Goal: Complete application form

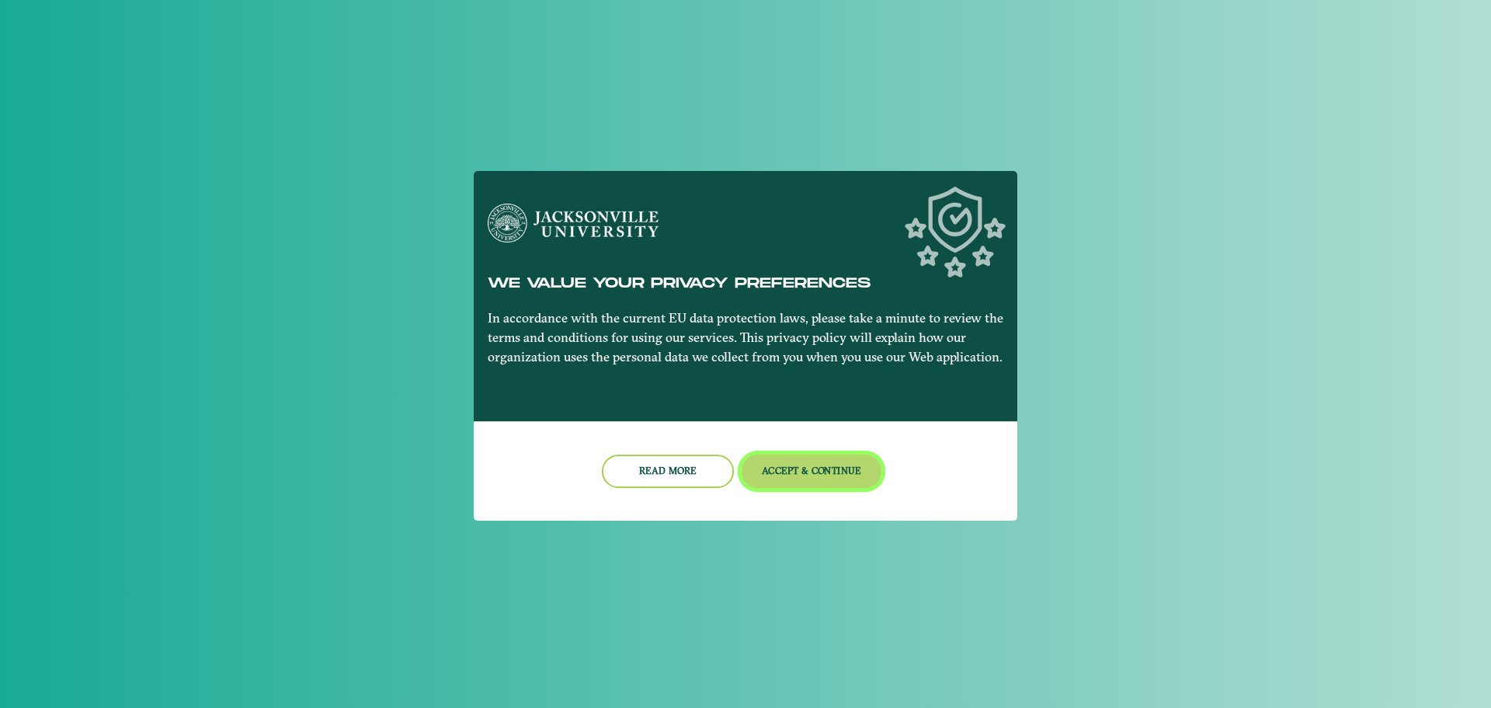
click at [847, 461] on button "Accept & Continue" at bounding box center [812, 470] width 141 height 33
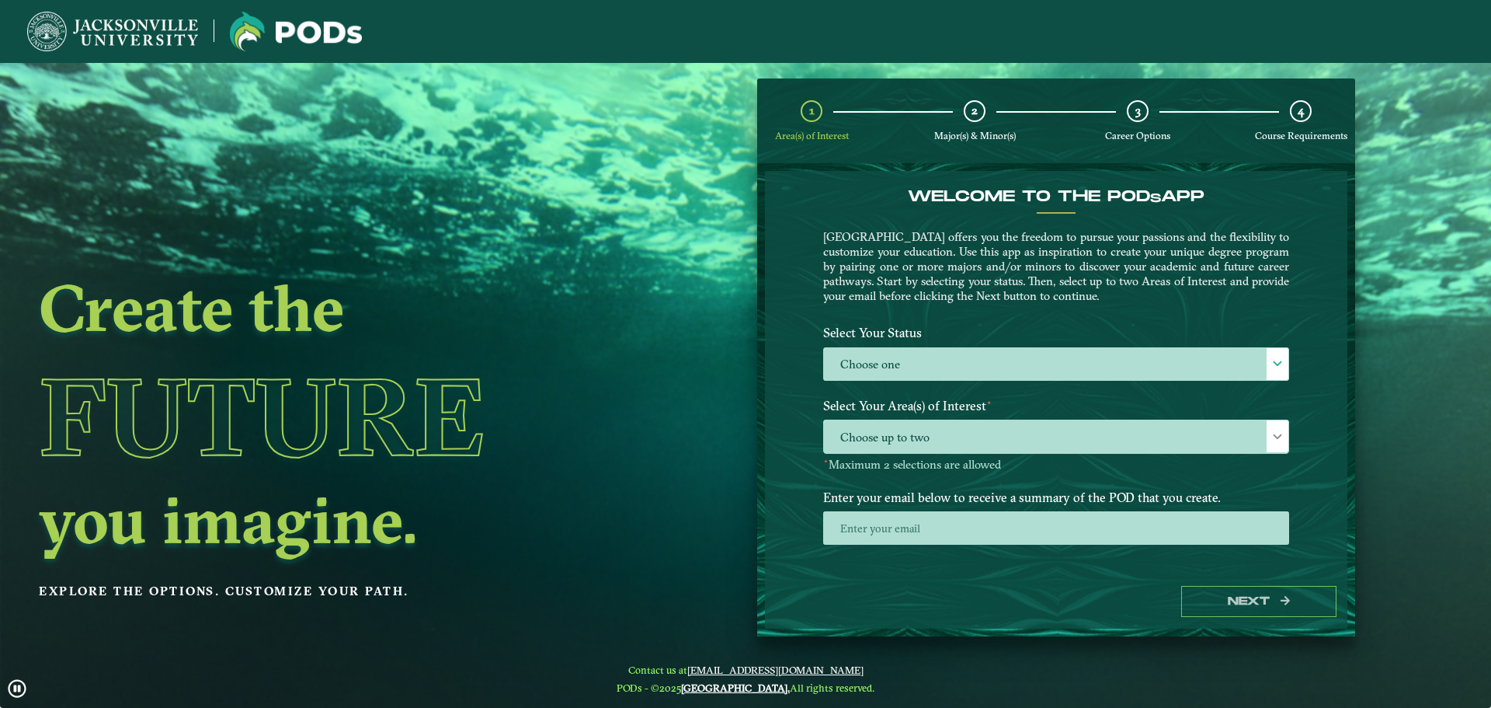
scroll to position [8, 0]
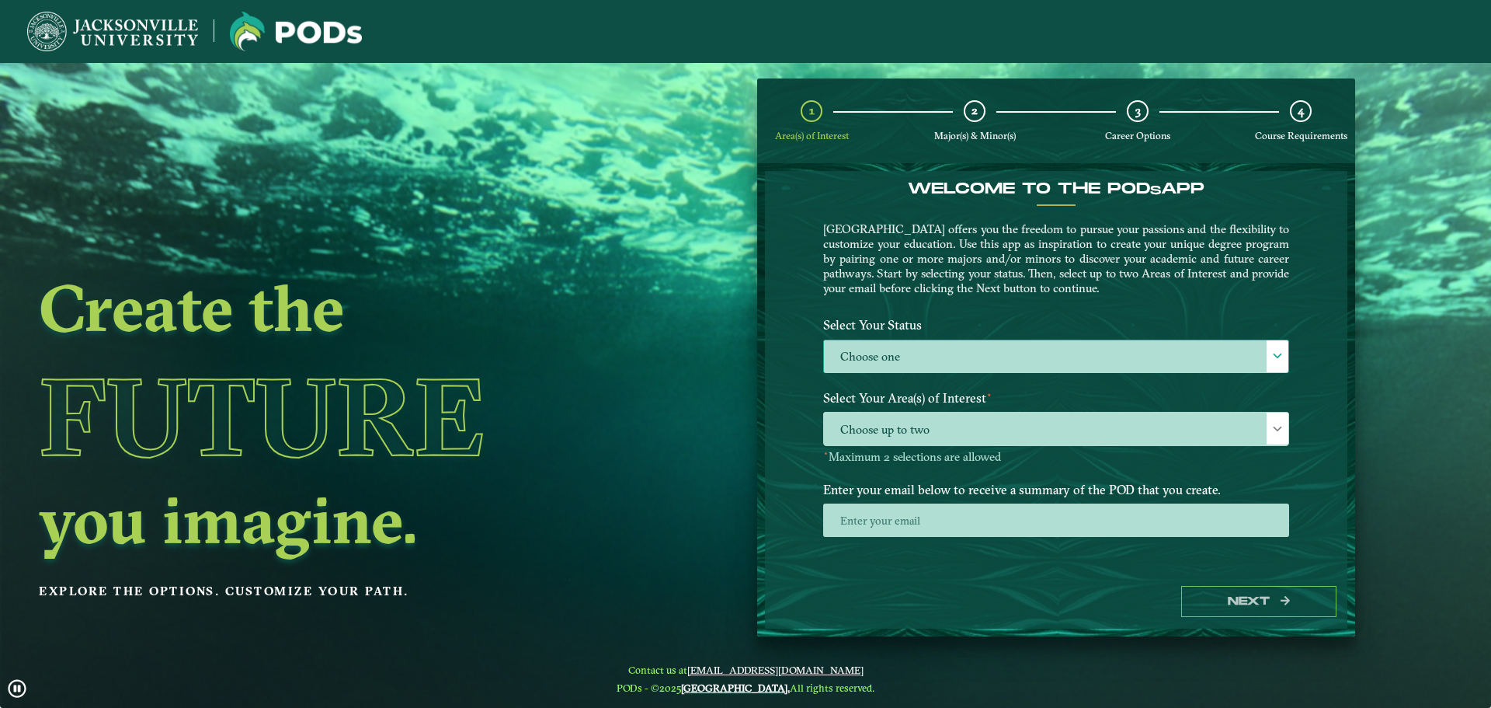
click at [1271, 346] on div at bounding box center [1278, 356] width 22 height 32
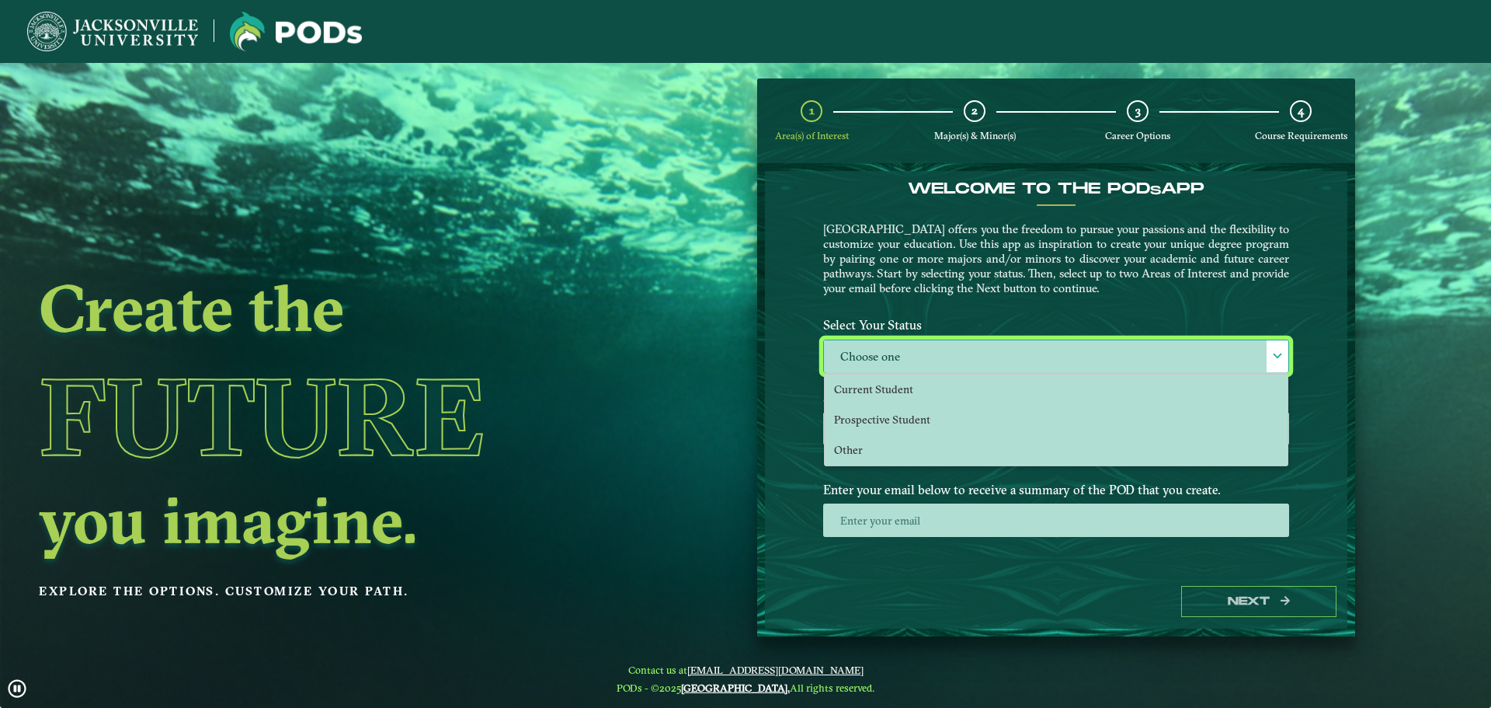
scroll to position [9, 71]
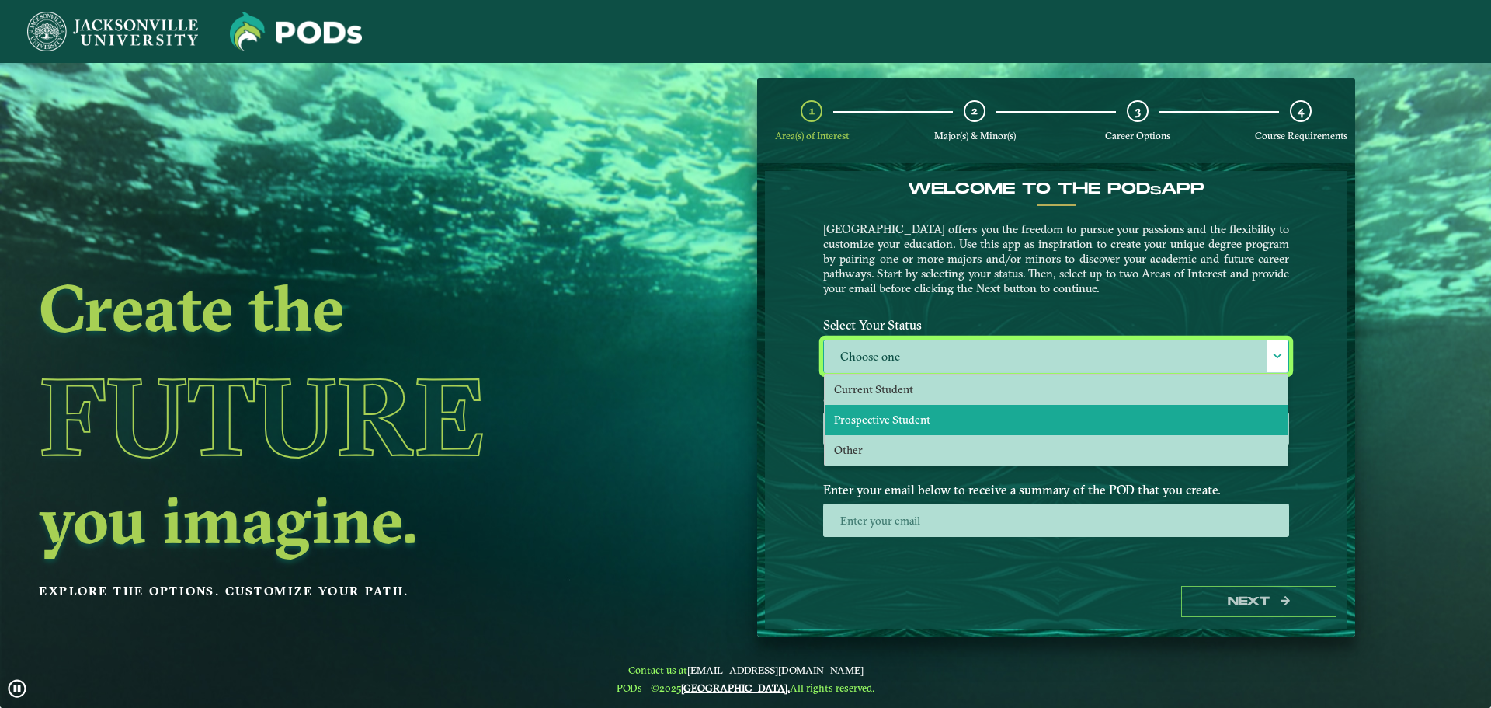
click at [1083, 415] on li "Prospective Student" at bounding box center [1056, 420] width 463 height 30
select select "[object Object]"
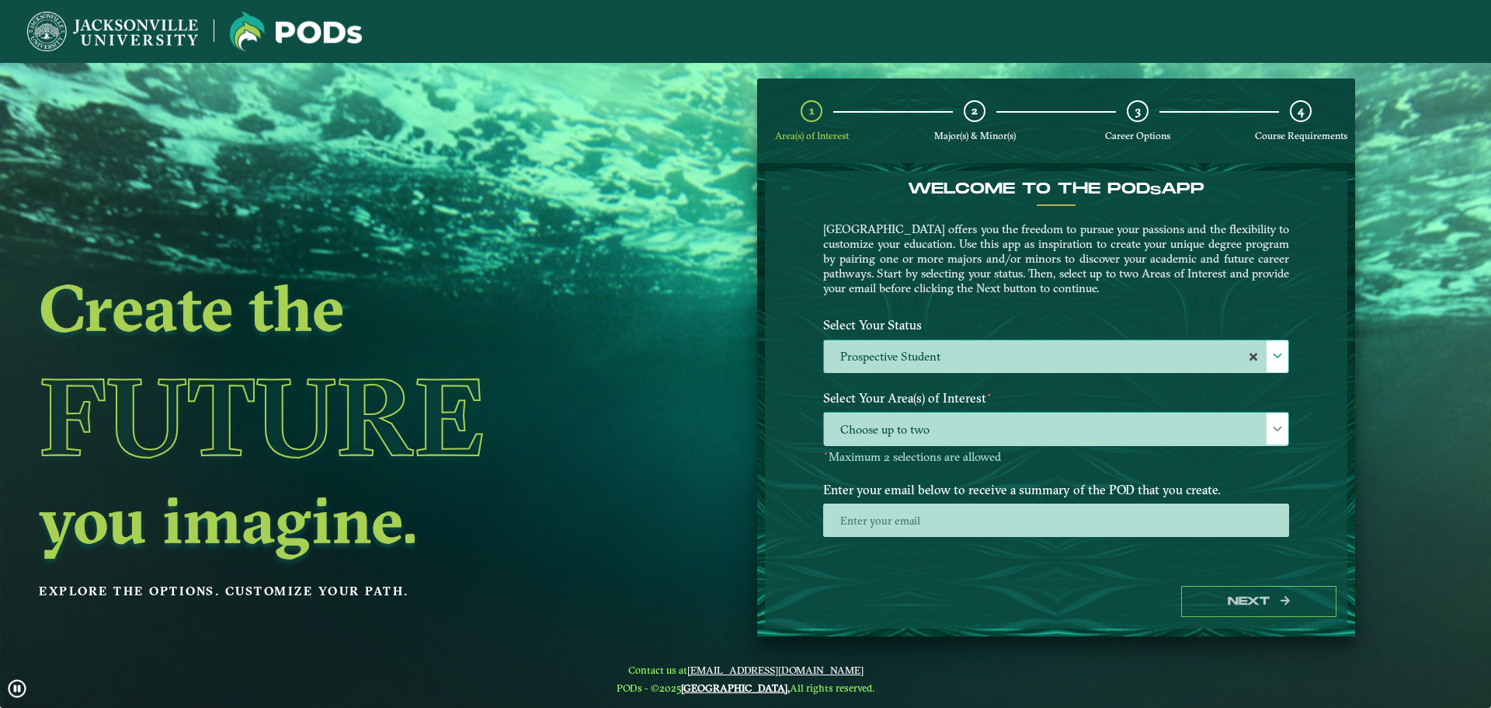
click at [1281, 421] on div at bounding box center [1278, 428] width 22 height 32
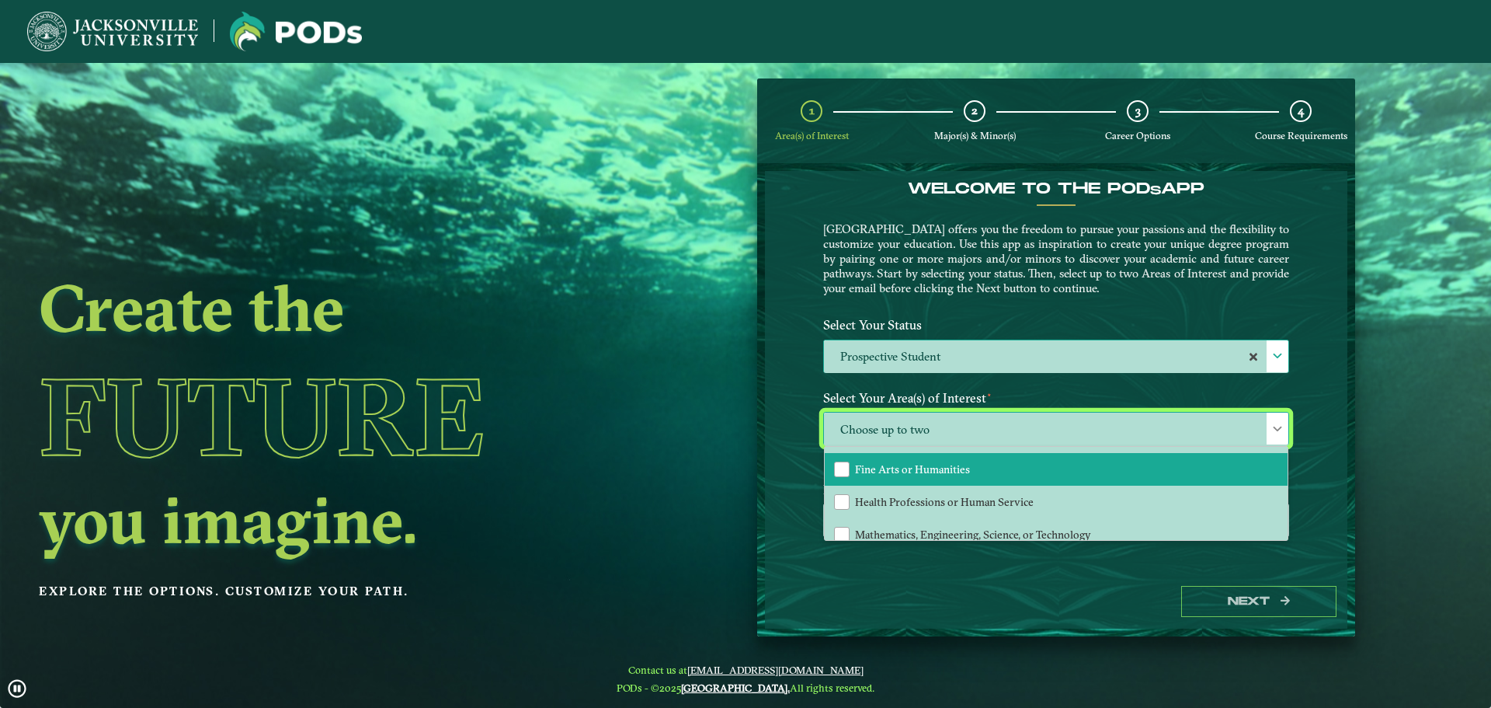
scroll to position [106, 0]
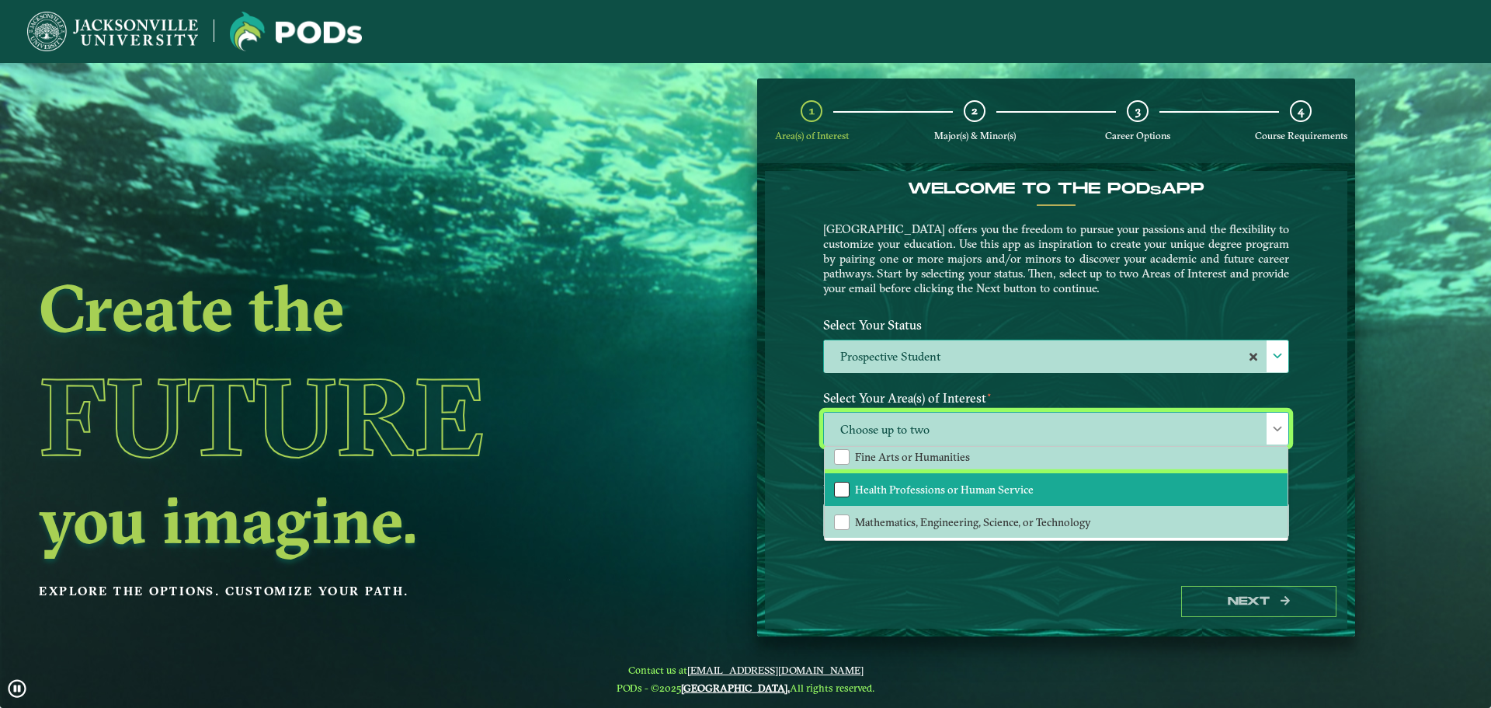
click at [842, 491] on div "Health Professions or Human Service" at bounding box center [842, 490] width 16 height 16
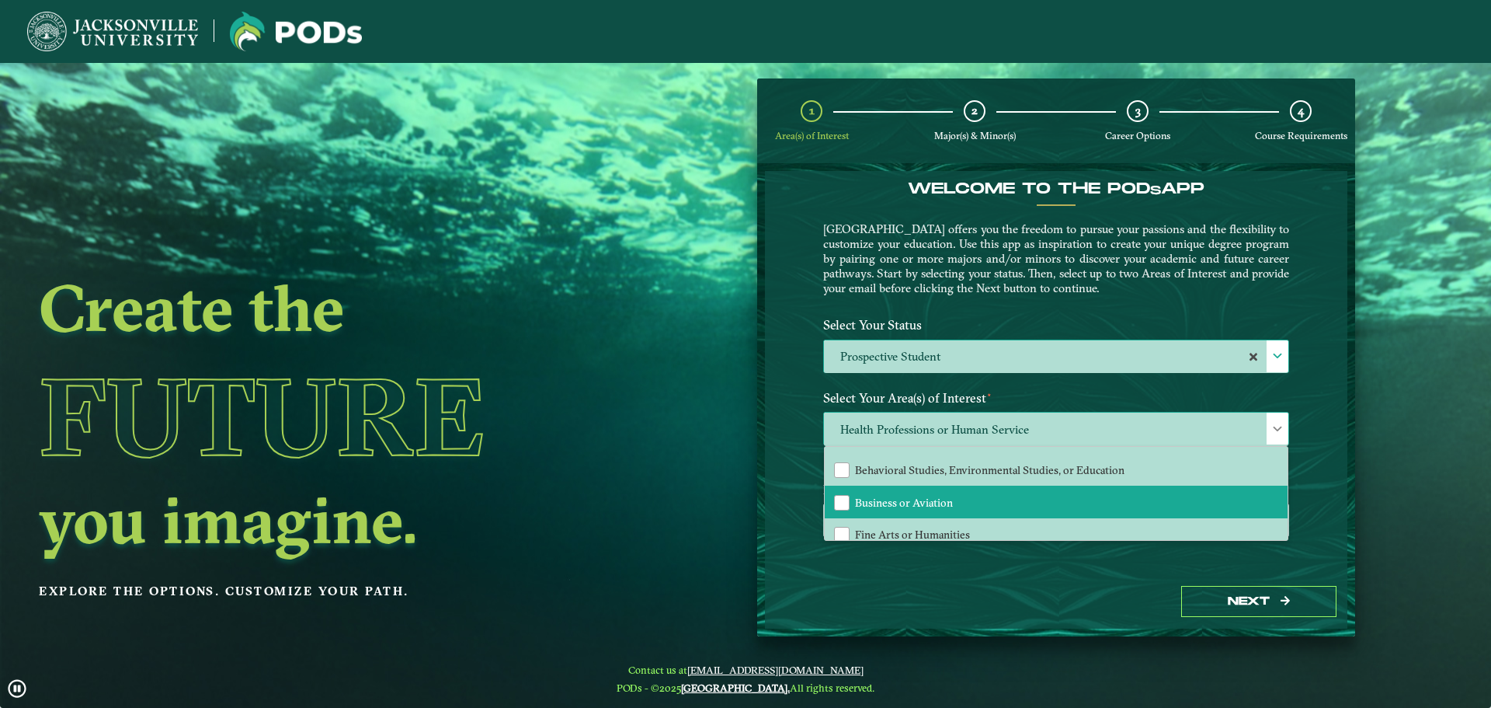
scroll to position [0, 0]
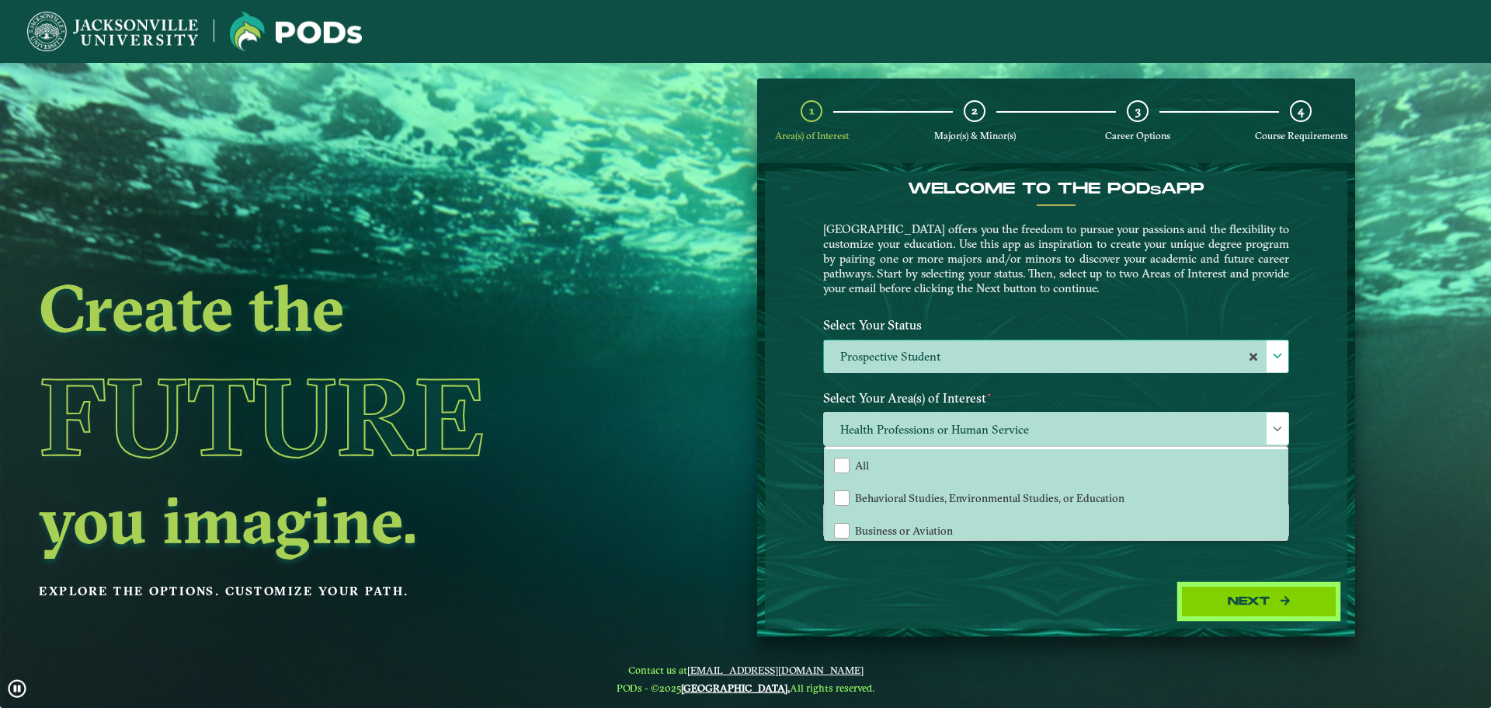
click at [1242, 603] on button "Next" at bounding box center [1258, 602] width 155 height 32
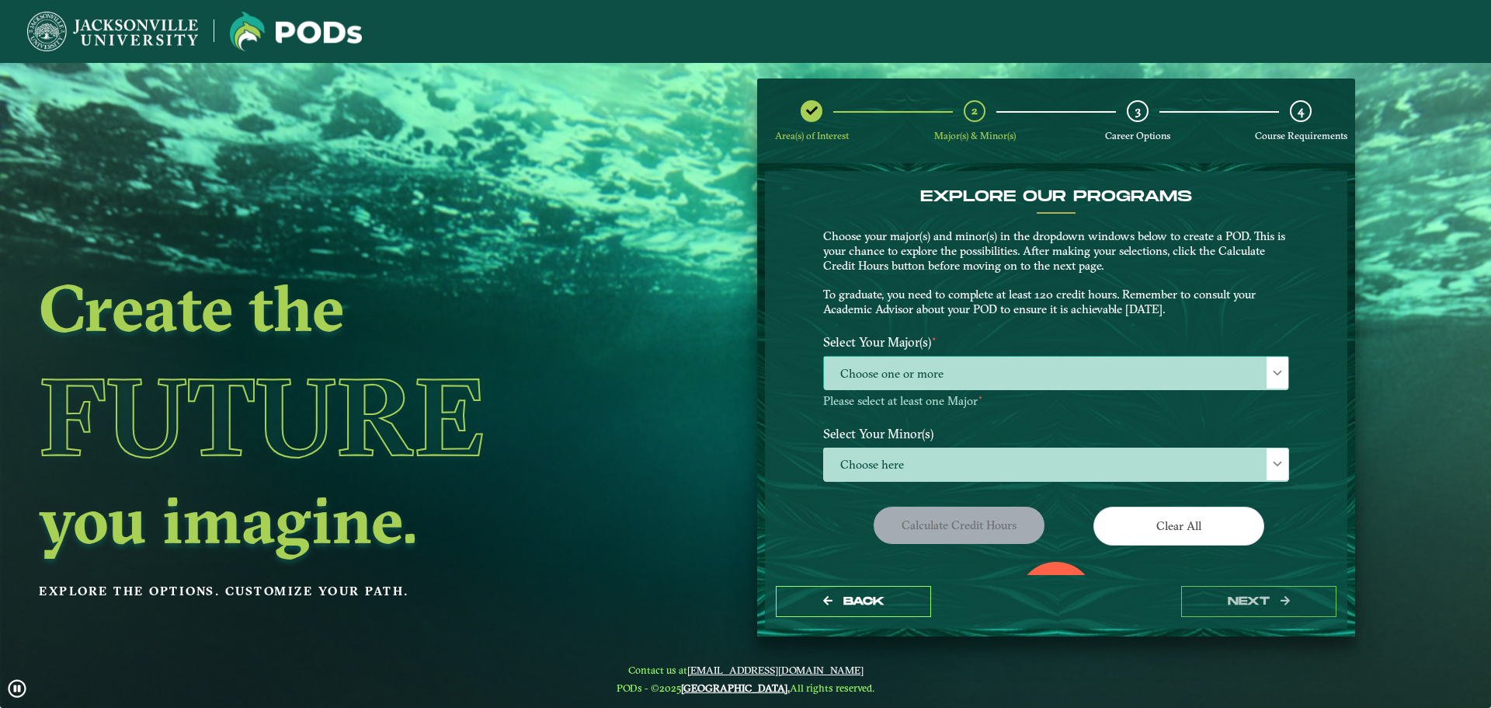
click at [1037, 358] on span "Choose one or more" at bounding box center [1056, 373] width 464 height 33
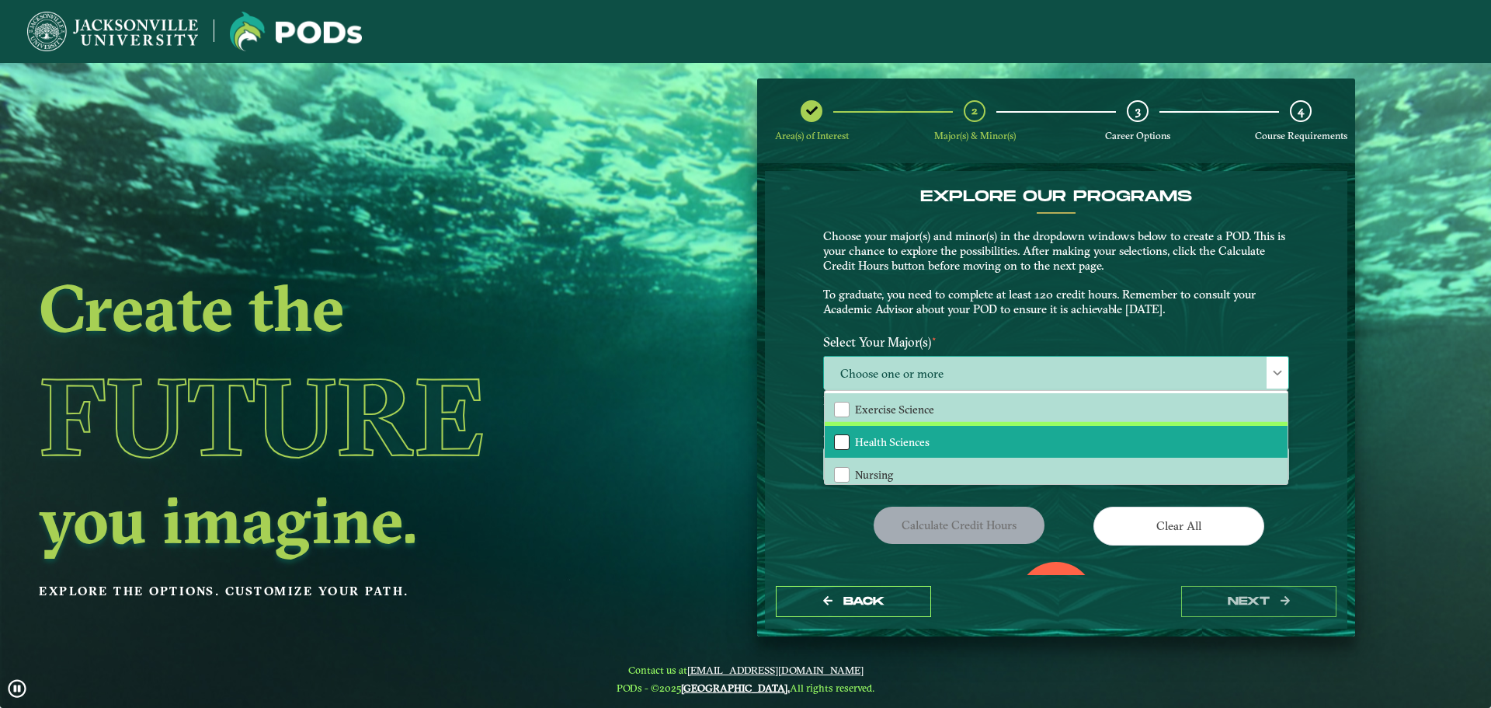
click at [841, 440] on div "Health Sciences" at bounding box center [842, 442] width 16 height 16
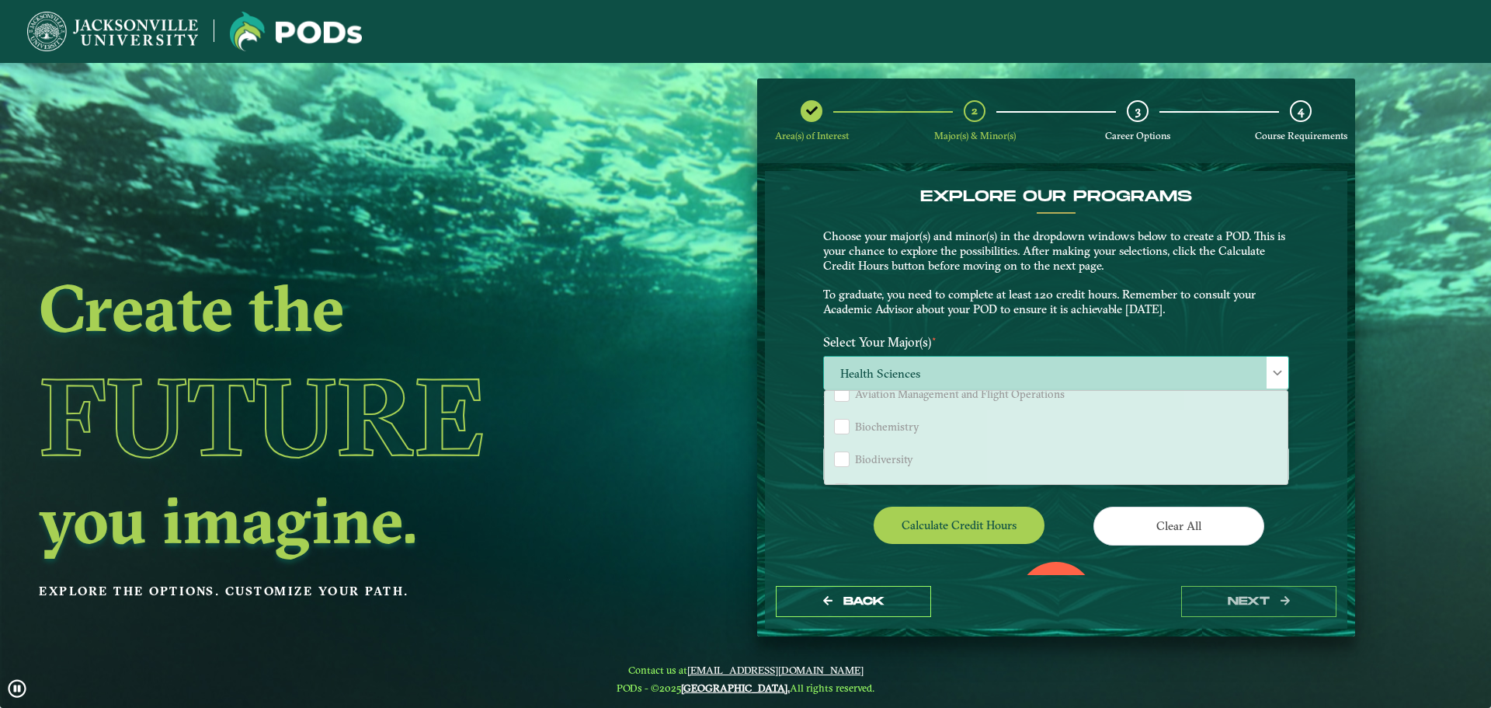
scroll to position [388, 0]
click at [992, 529] on button "Calculate credit hours" at bounding box center [959, 524] width 171 height 37
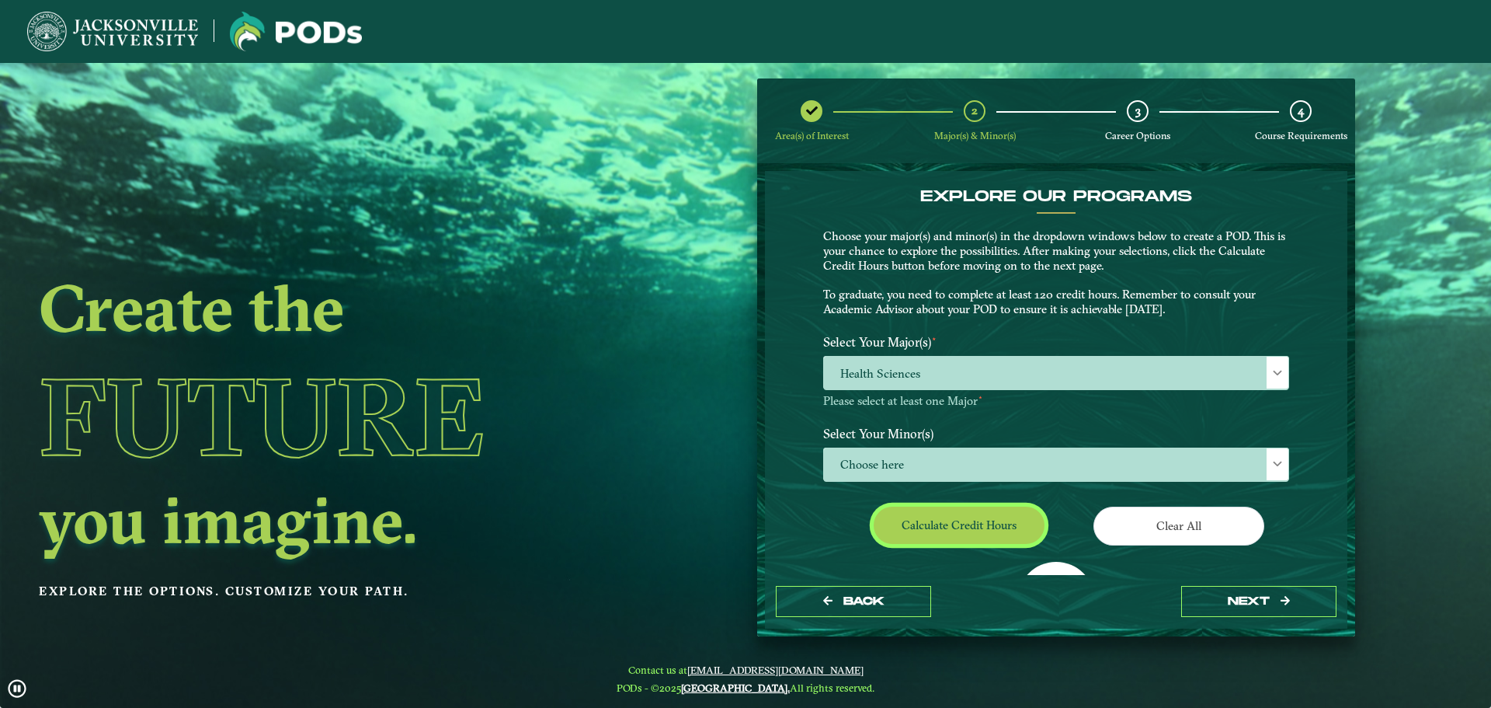
scroll to position [89, 0]
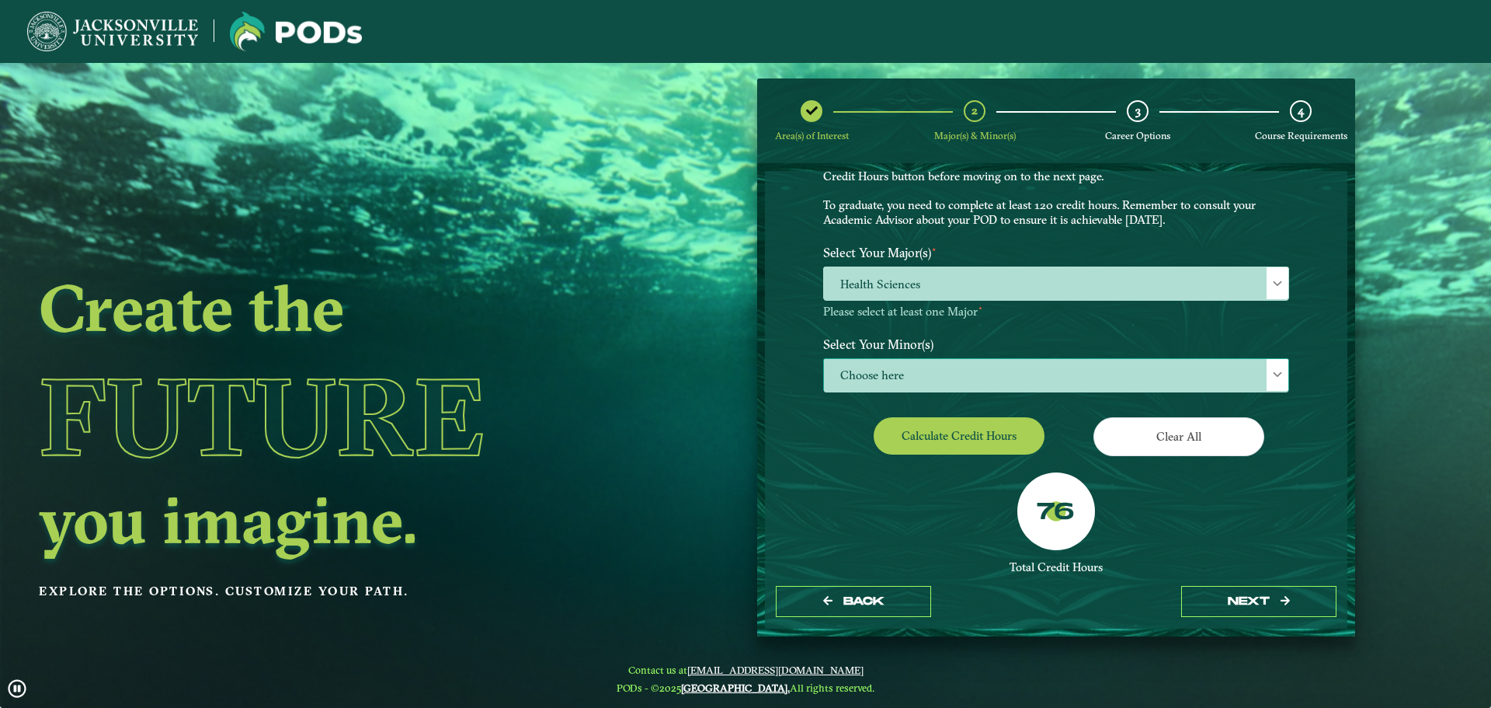
click at [998, 373] on span "Choose here" at bounding box center [1056, 375] width 464 height 33
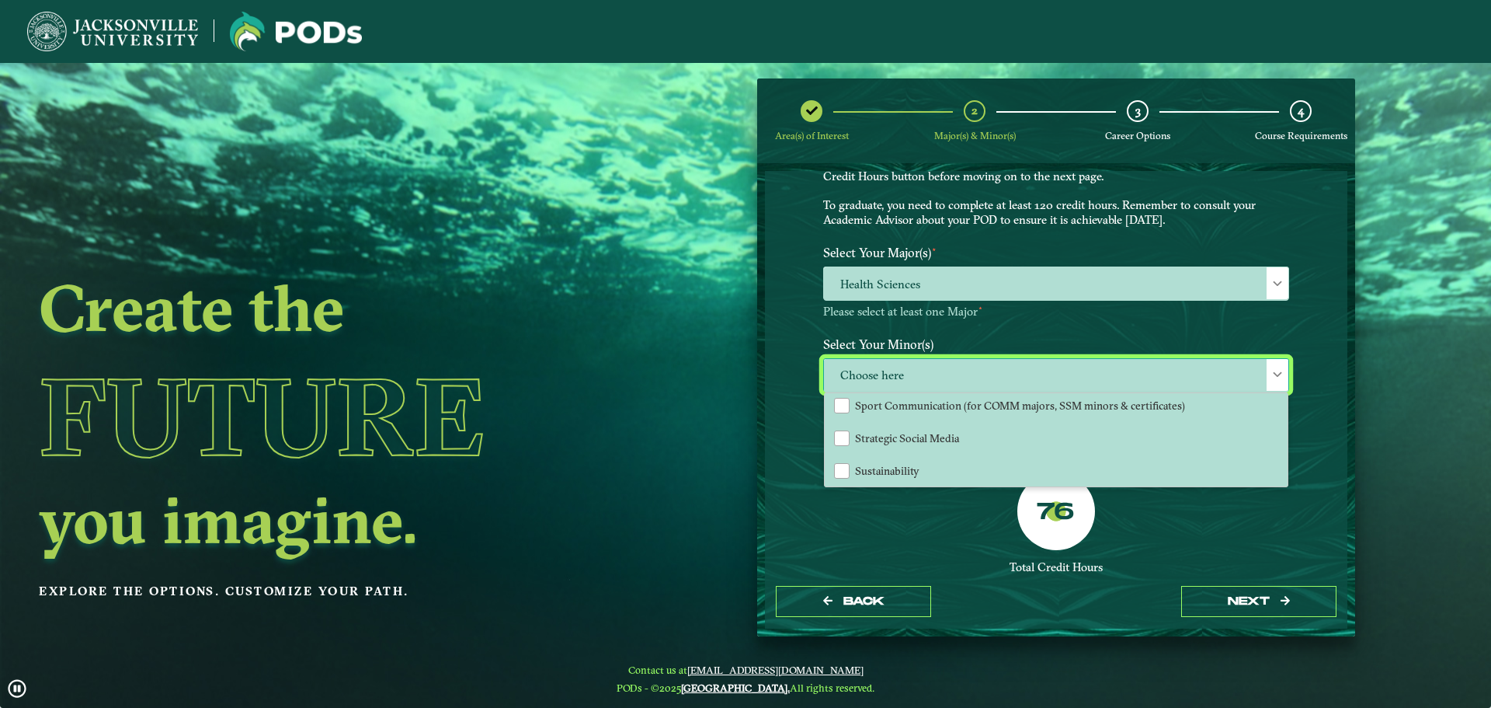
scroll to position [1692, 0]
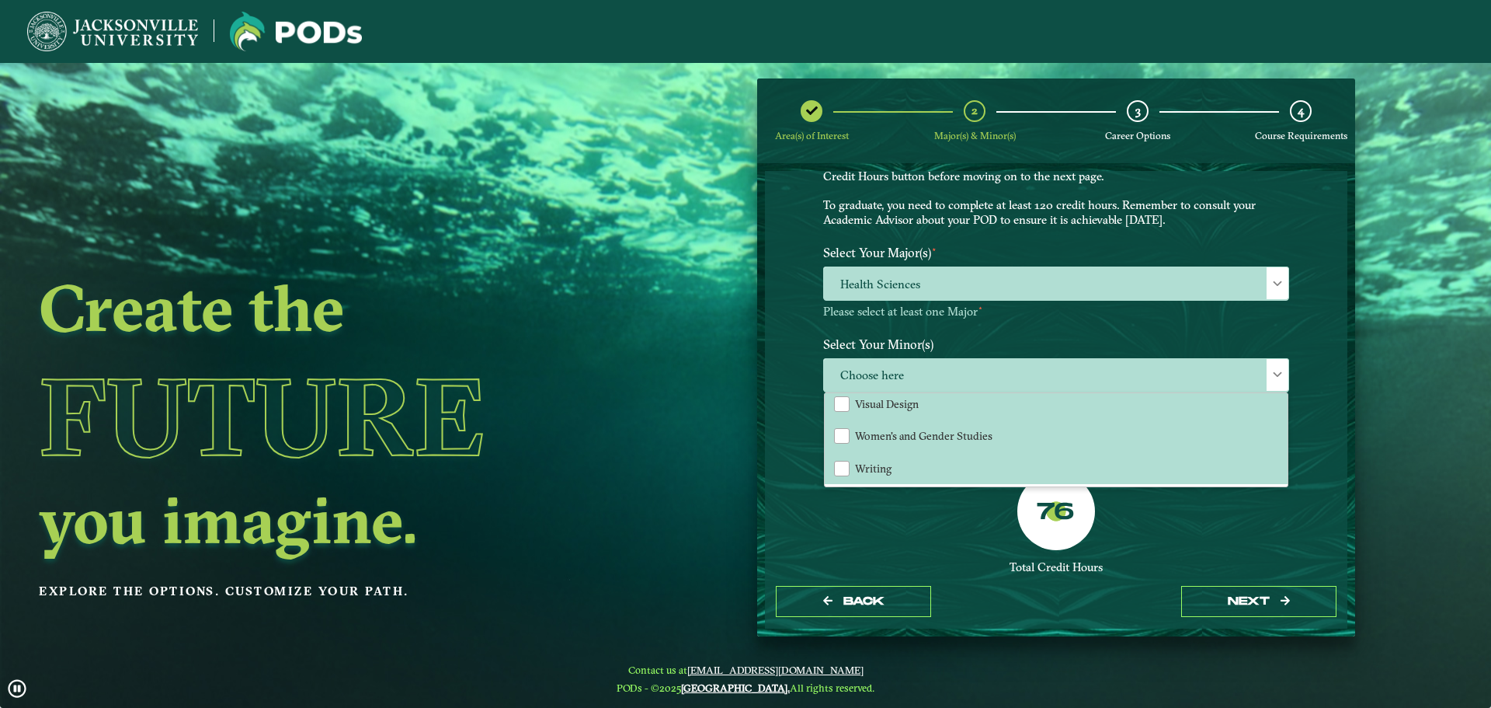
click at [1442, 328] on ngx-dashboard "Create the Future you imagine. Explore the options. Customize your path. Area(s…" at bounding box center [745, 357] width 1491 height 558
